Goal: Transaction & Acquisition: Purchase product/service

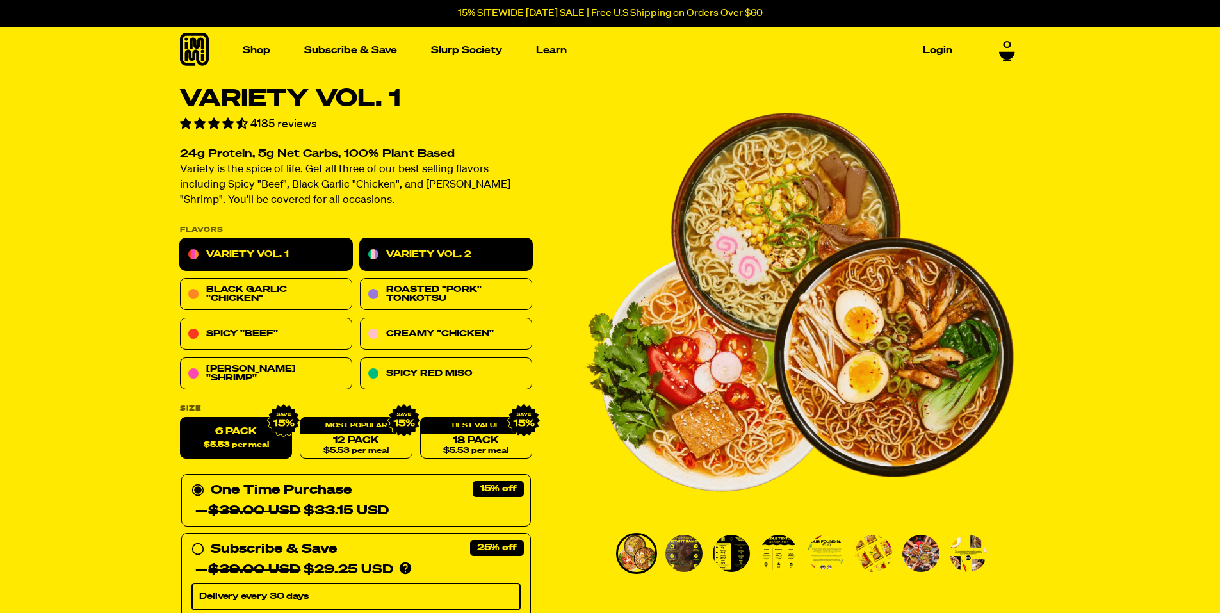
click at [466, 244] on link "Variety Vol. 2" at bounding box center [446, 255] width 172 height 32
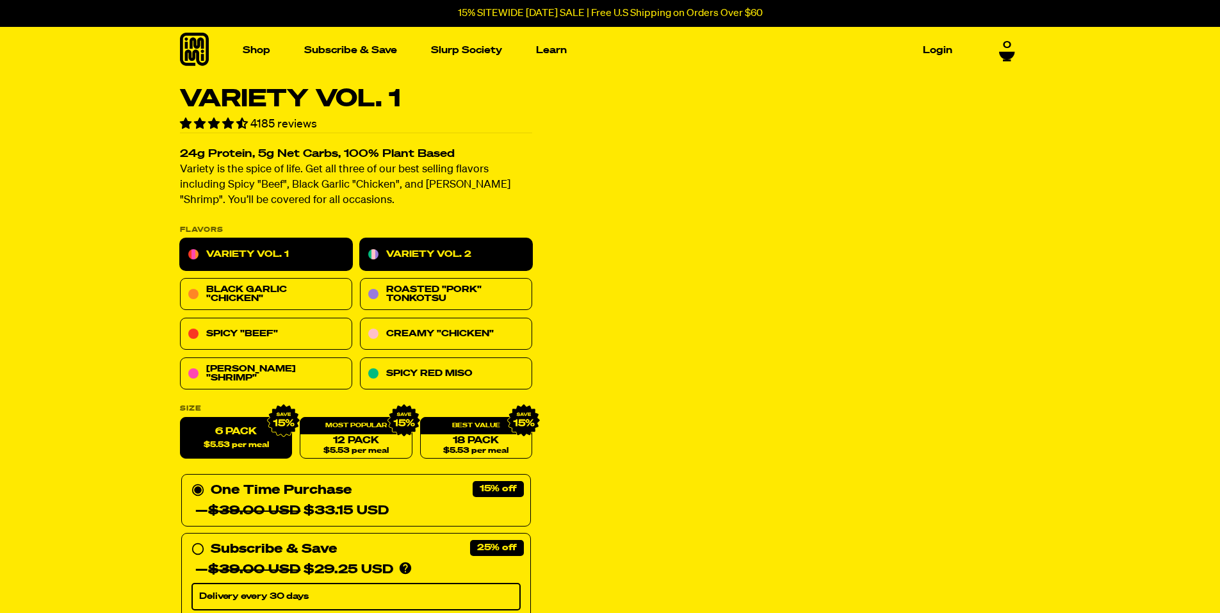
click at [456, 250] on link "Variety Vol. 2" at bounding box center [446, 255] width 172 height 32
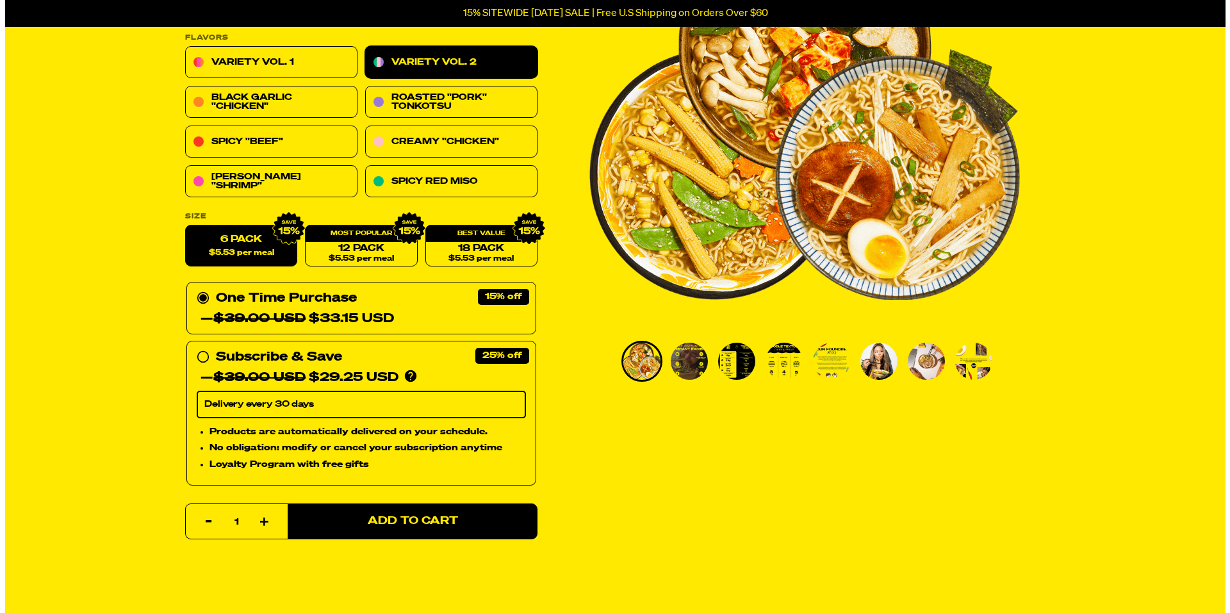
scroll to position [320, 0]
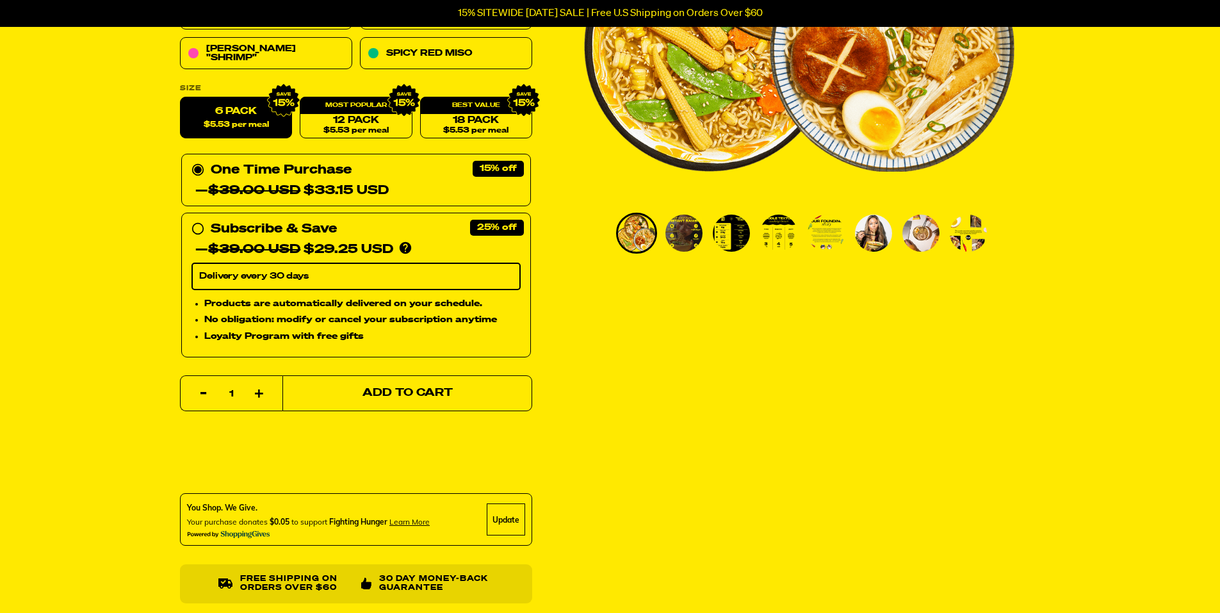
click at [419, 386] on button "Add to Cart" at bounding box center [407, 393] width 250 height 36
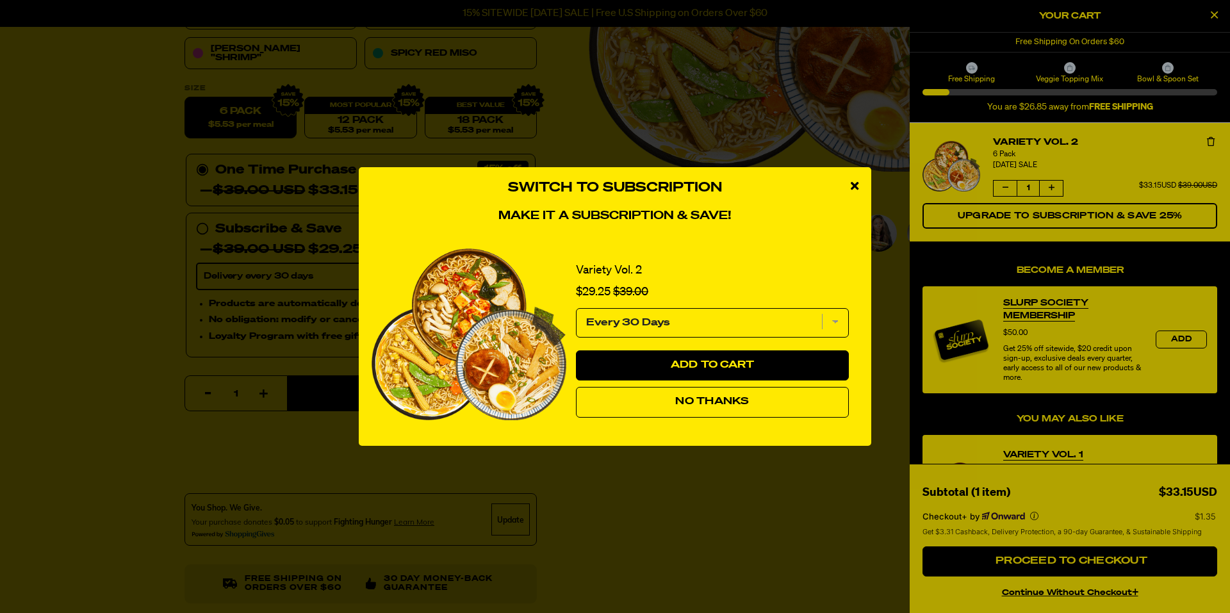
click at [840, 323] on select "Every 30 Days" at bounding box center [712, 322] width 273 height 29
click at [706, 362] on span "Add to Cart" at bounding box center [713, 365] width 84 height 10
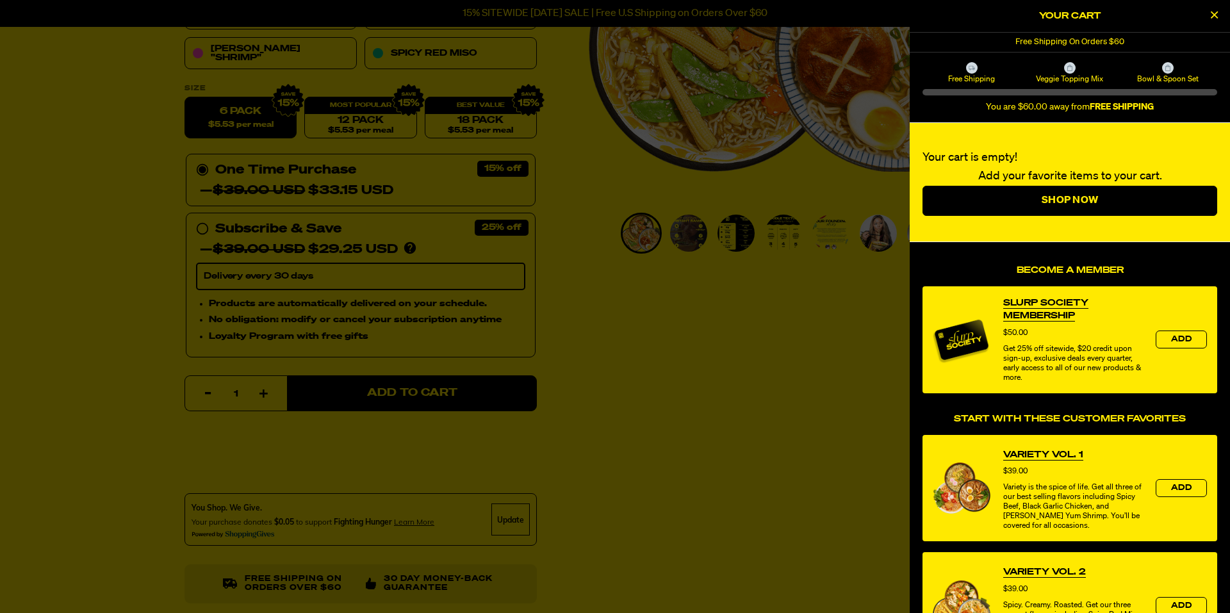
select select "Every 30 Days"
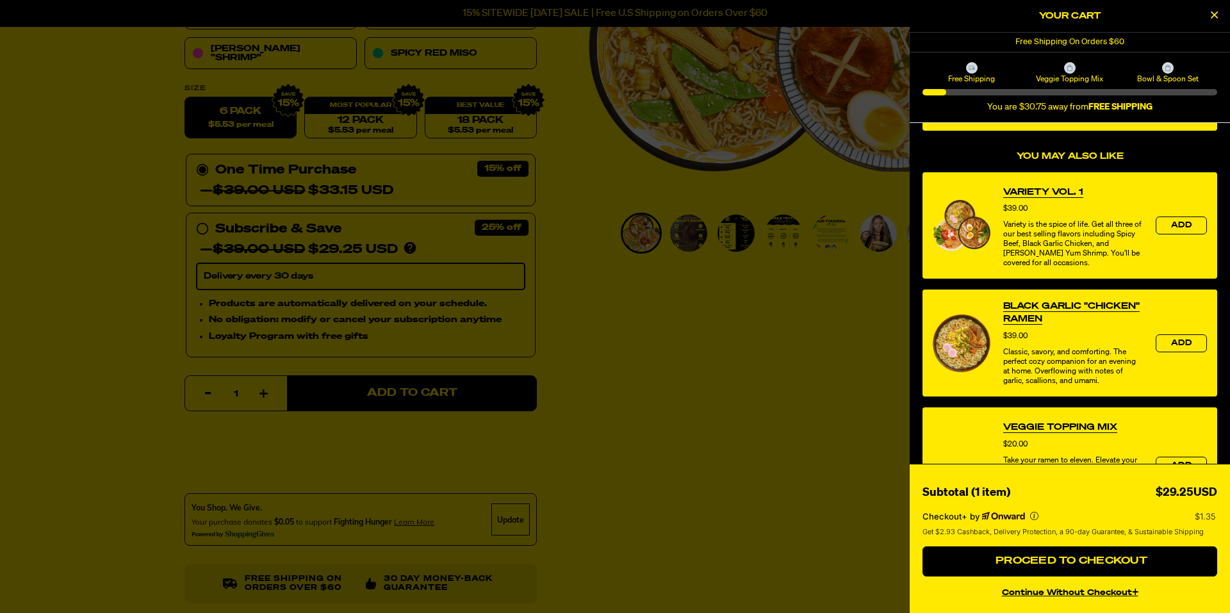
scroll to position [261, 0]
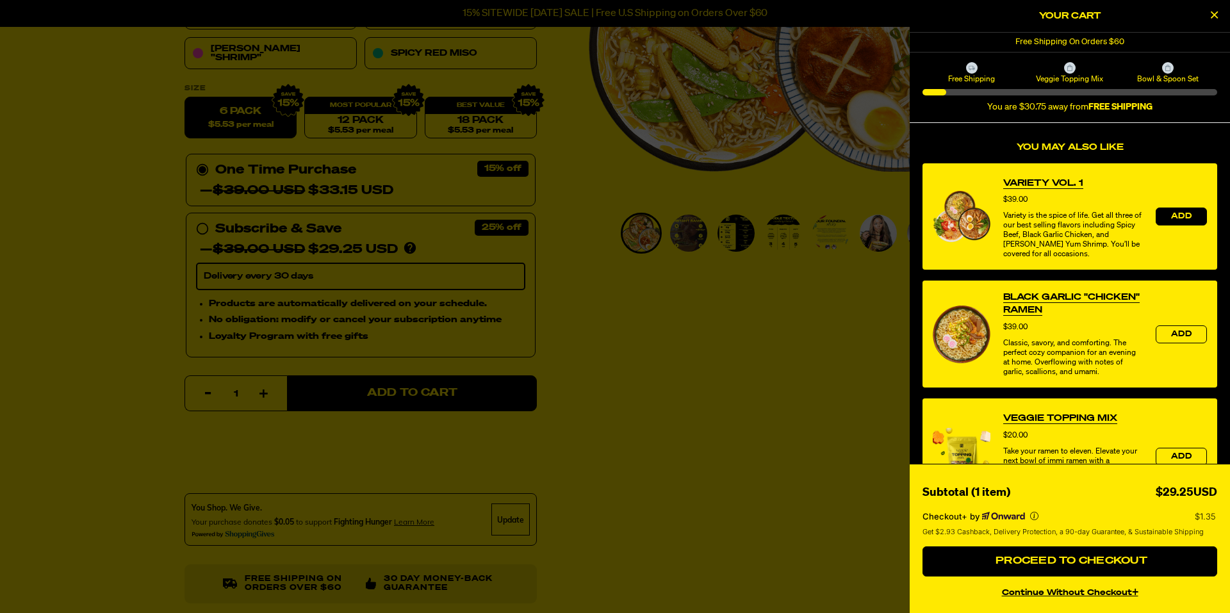
click at [1171, 214] on span "Add" at bounding box center [1181, 217] width 20 height 8
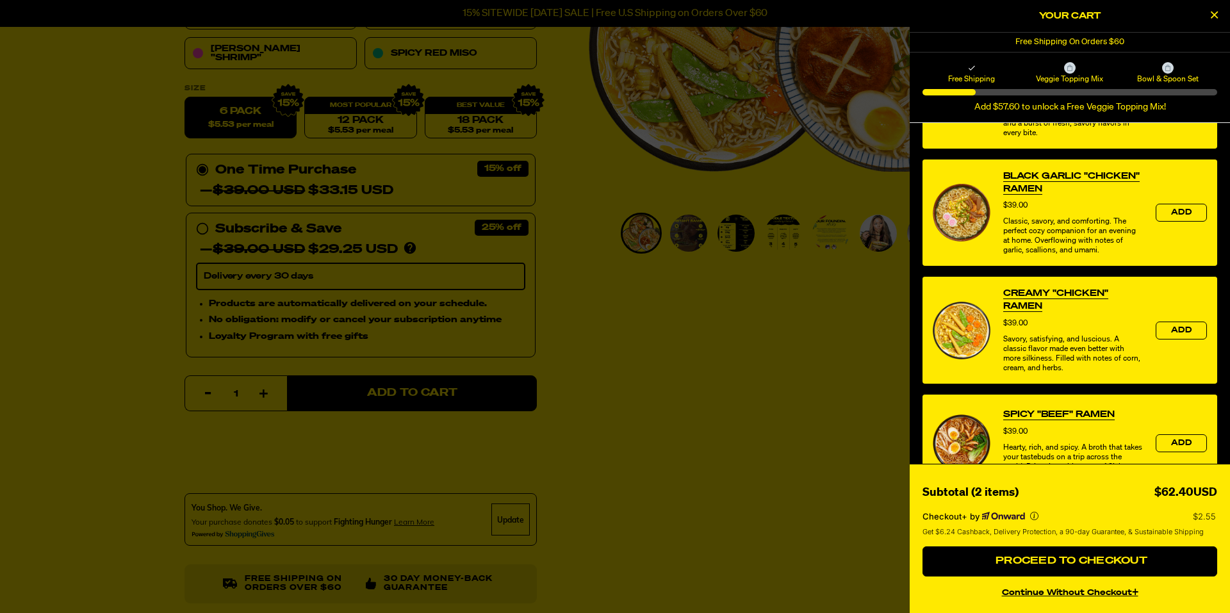
scroll to position [444, 0]
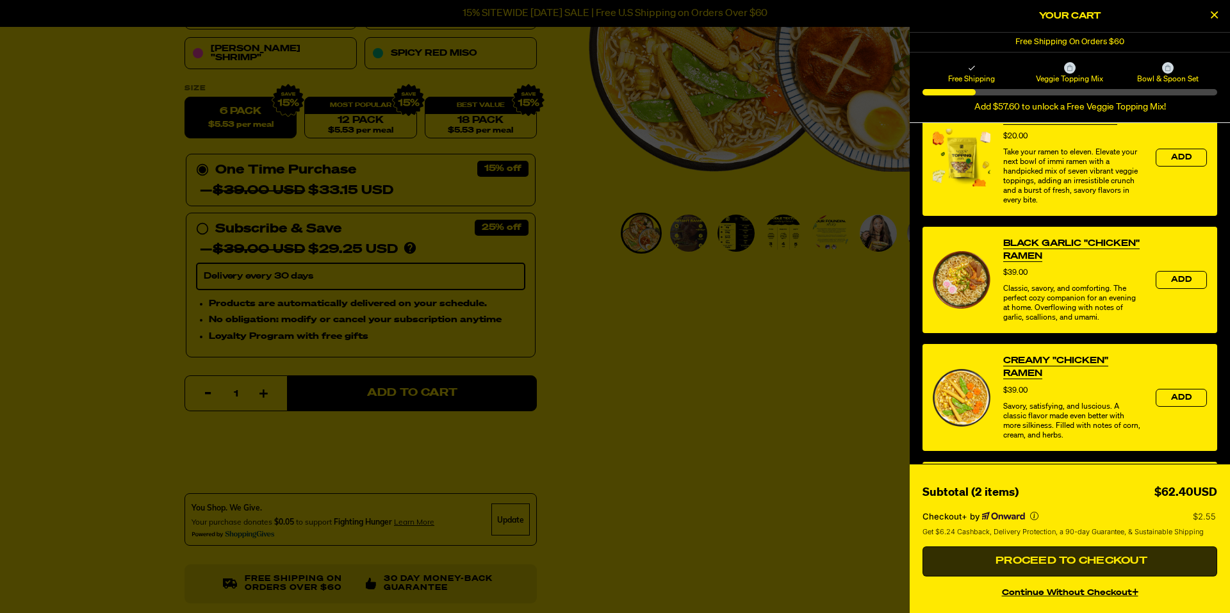
click at [1103, 564] on span "Proceed to Checkout" at bounding box center [1069, 561] width 155 height 10
